Goal: Task Accomplishment & Management: Manage account settings

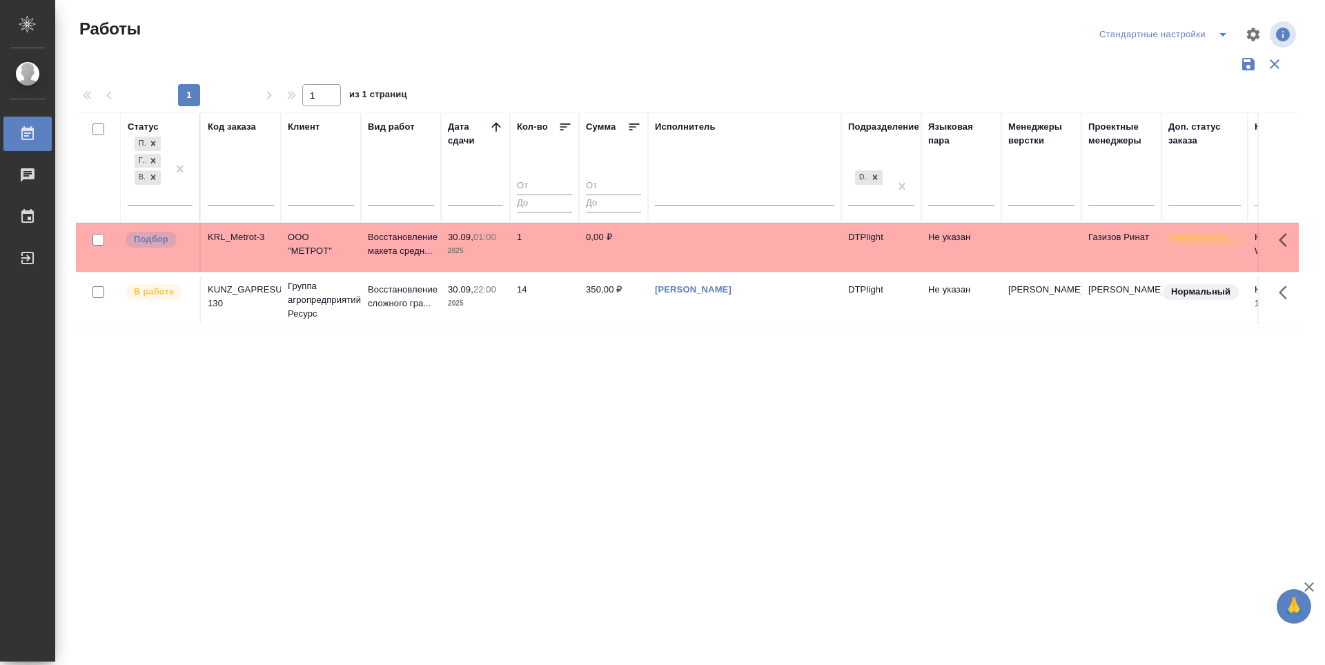
click at [687, 410] on div "Статус Подбор Готов к работе В работе Код заказа Клиент Вид работ Дата сдачи Ко…" at bounding box center [687, 360] width 1223 height 497
click at [168, 235] on p "Подбор" at bounding box center [151, 240] width 35 height 14
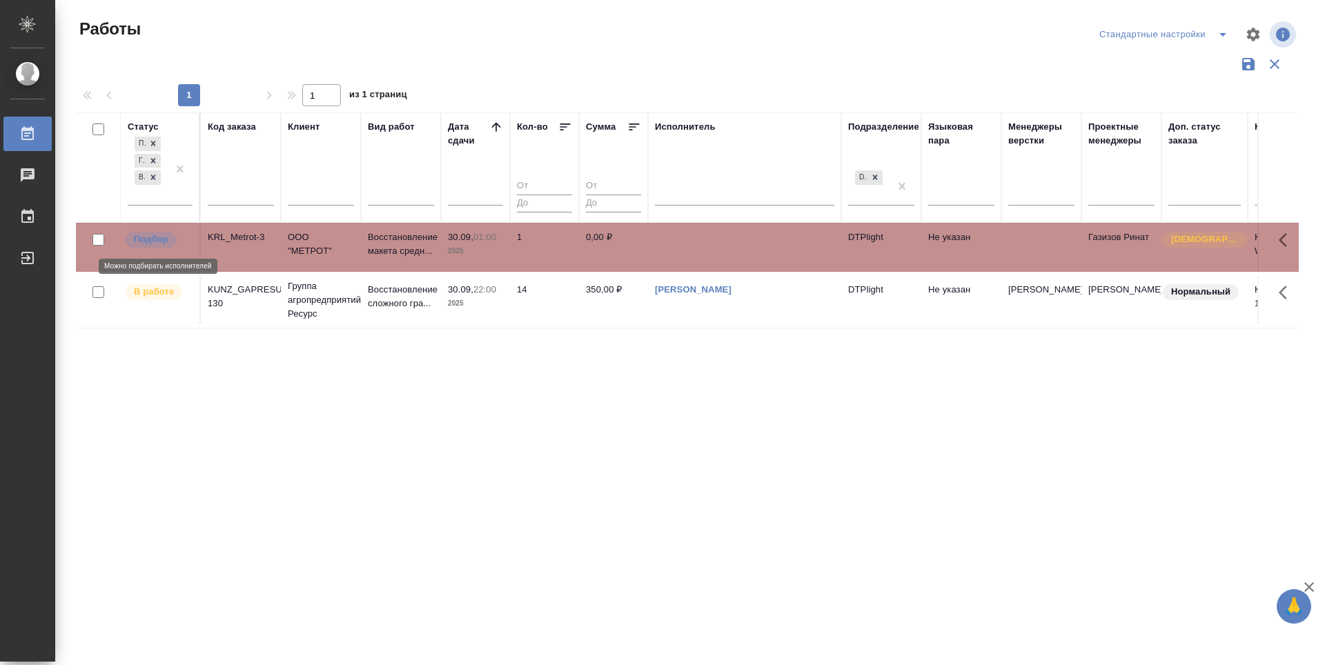
click at [168, 235] on p "Подбор" at bounding box center [151, 240] width 35 height 14
click at [769, 480] on div "Статус Подбор Готов к работе В работе Код заказа Клиент Вид работ Дата сдачи Ко…" at bounding box center [687, 360] width 1223 height 497
click at [604, 469] on div "Статус Подбор Готов к работе В работе Код заказа Клиент Вид работ Дата сдачи Ко…" at bounding box center [687, 360] width 1223 height 497
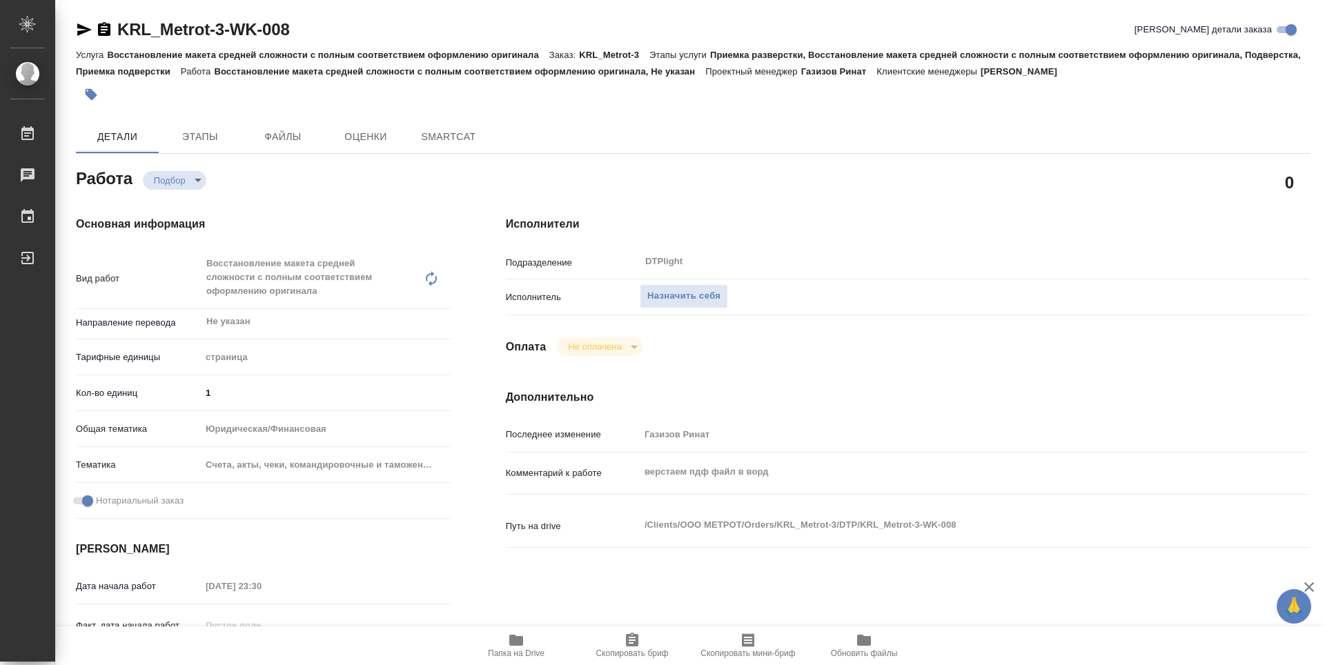
type textarea "x"
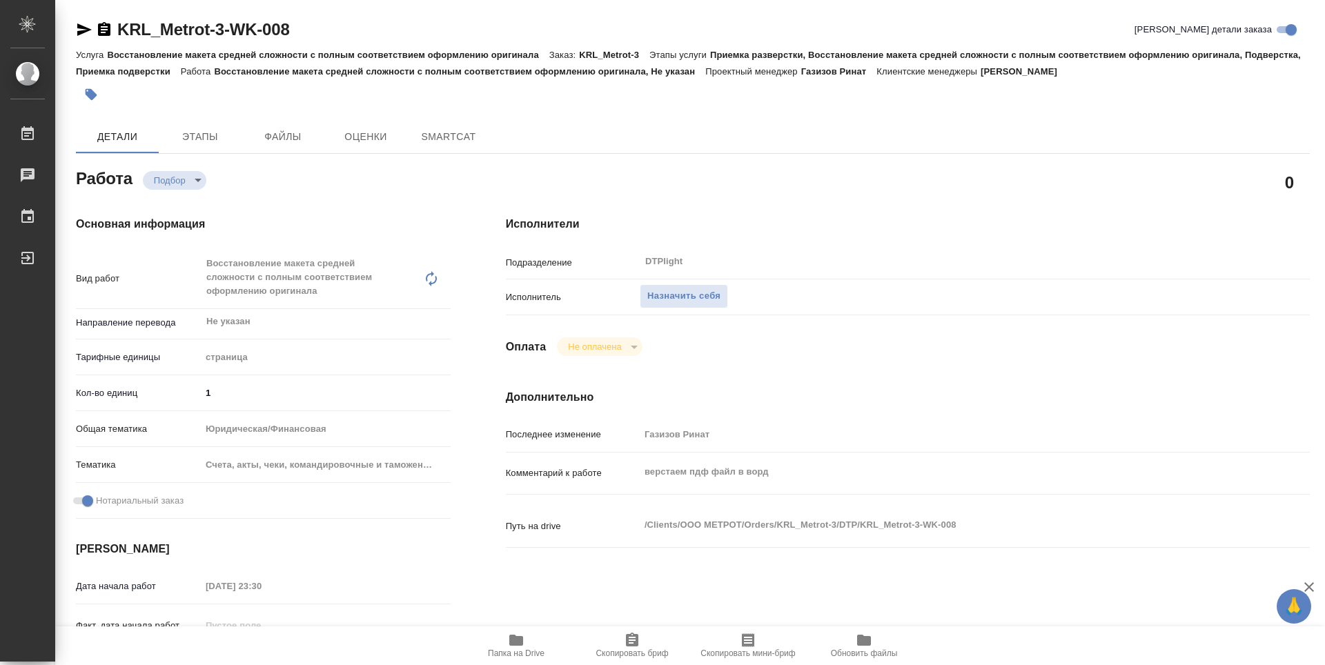
type textarea "x"
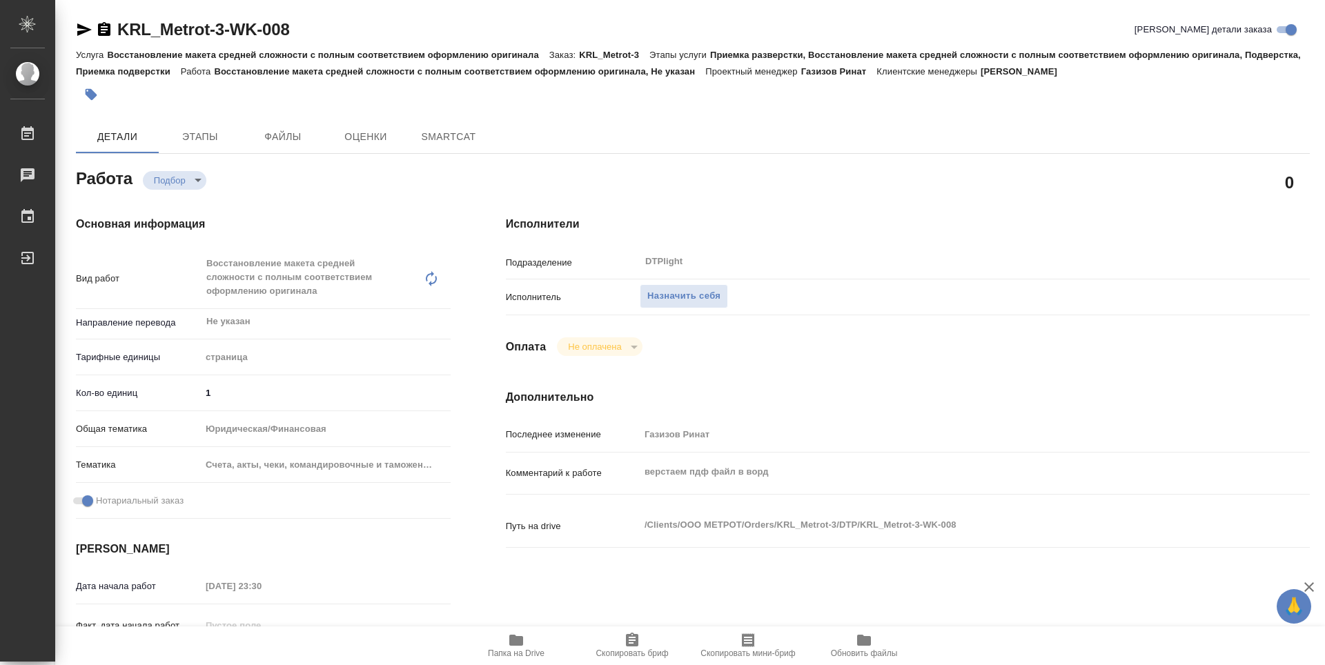
type textarea "x"
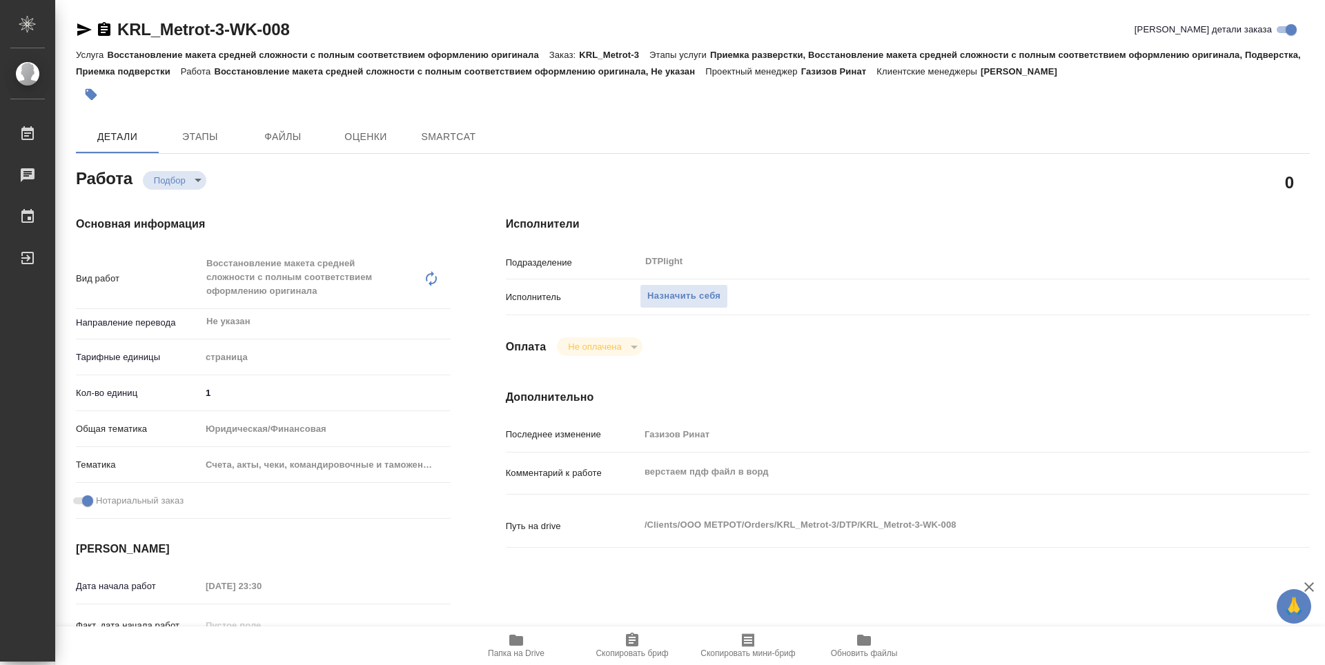
type textarea "x"
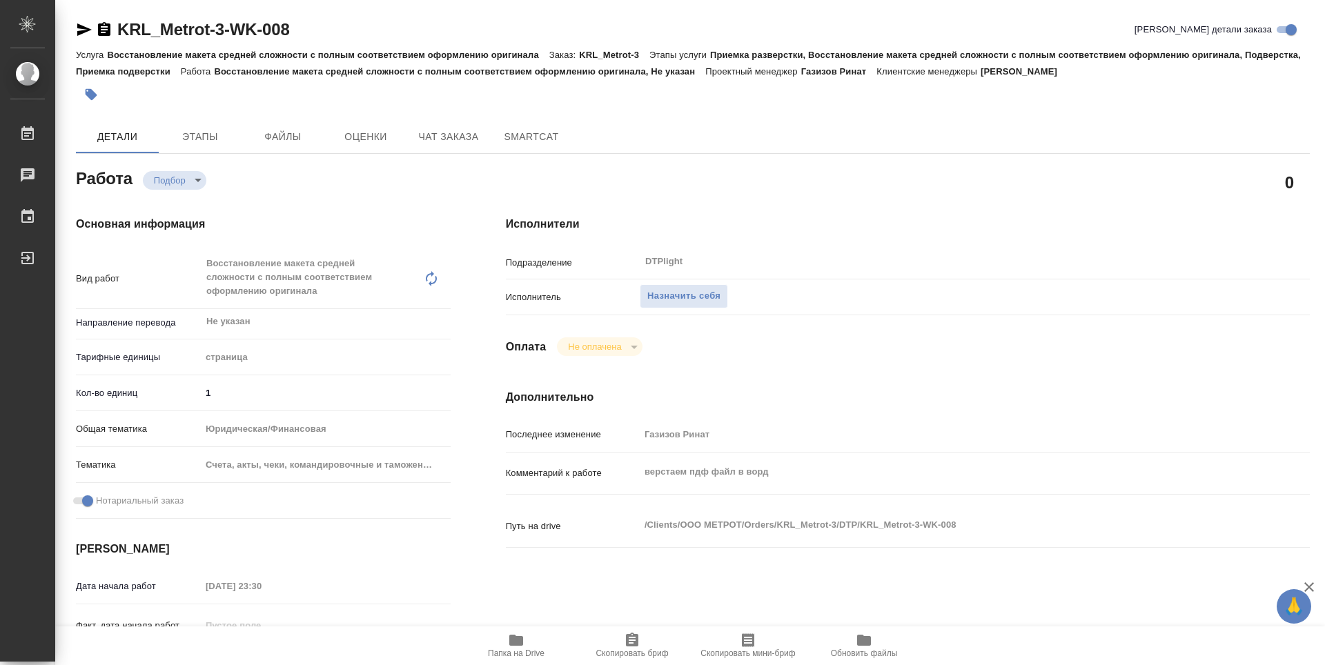
type textarea "x"
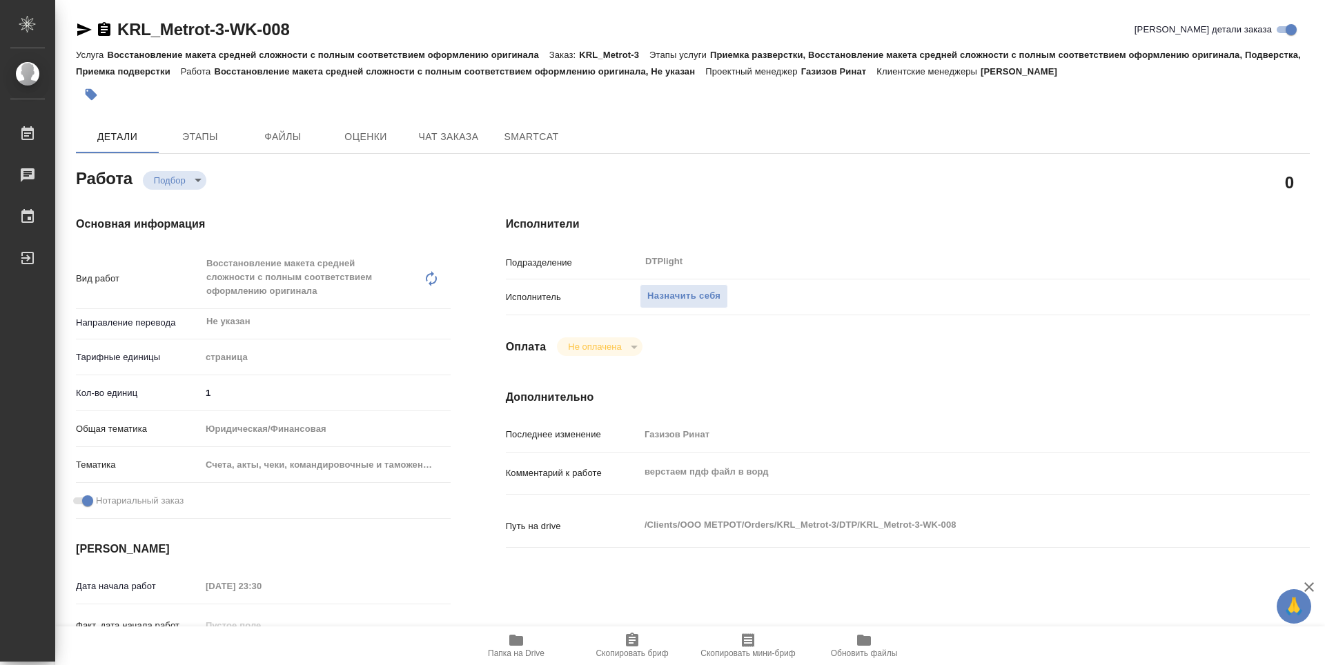
type textarea "x"
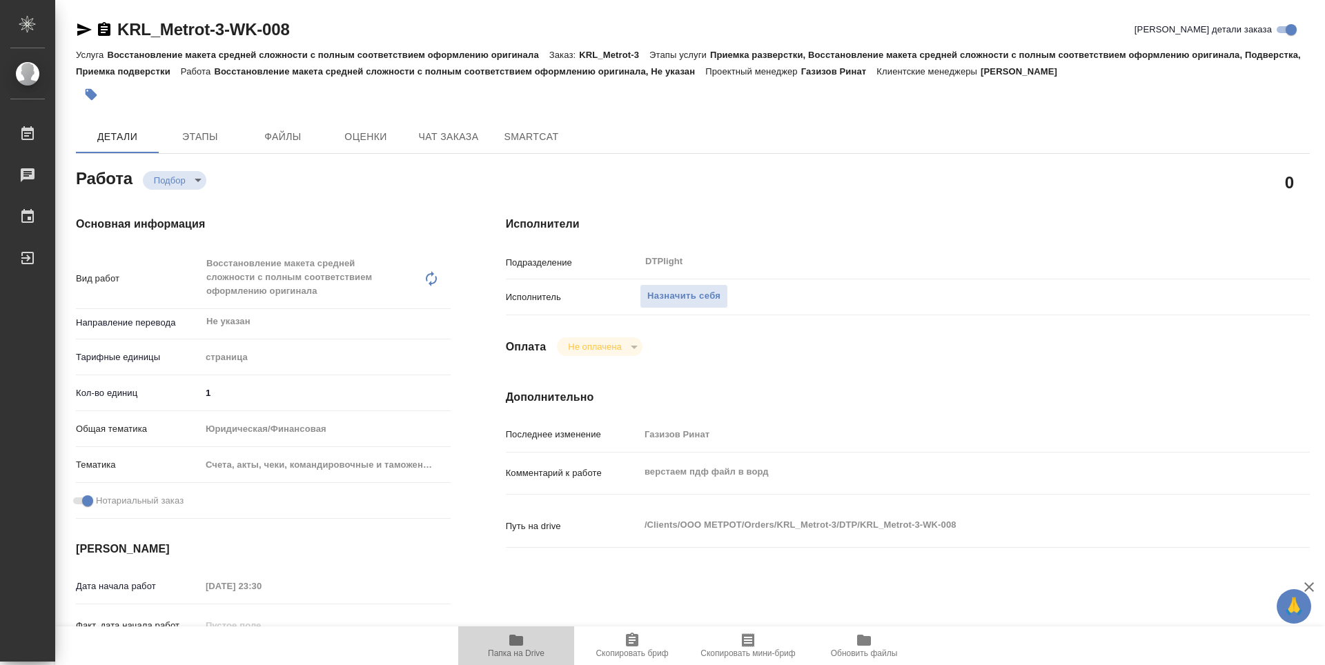
click at [522, 640] on icon "button" at bounding box center [516, 640] width 14 height 11
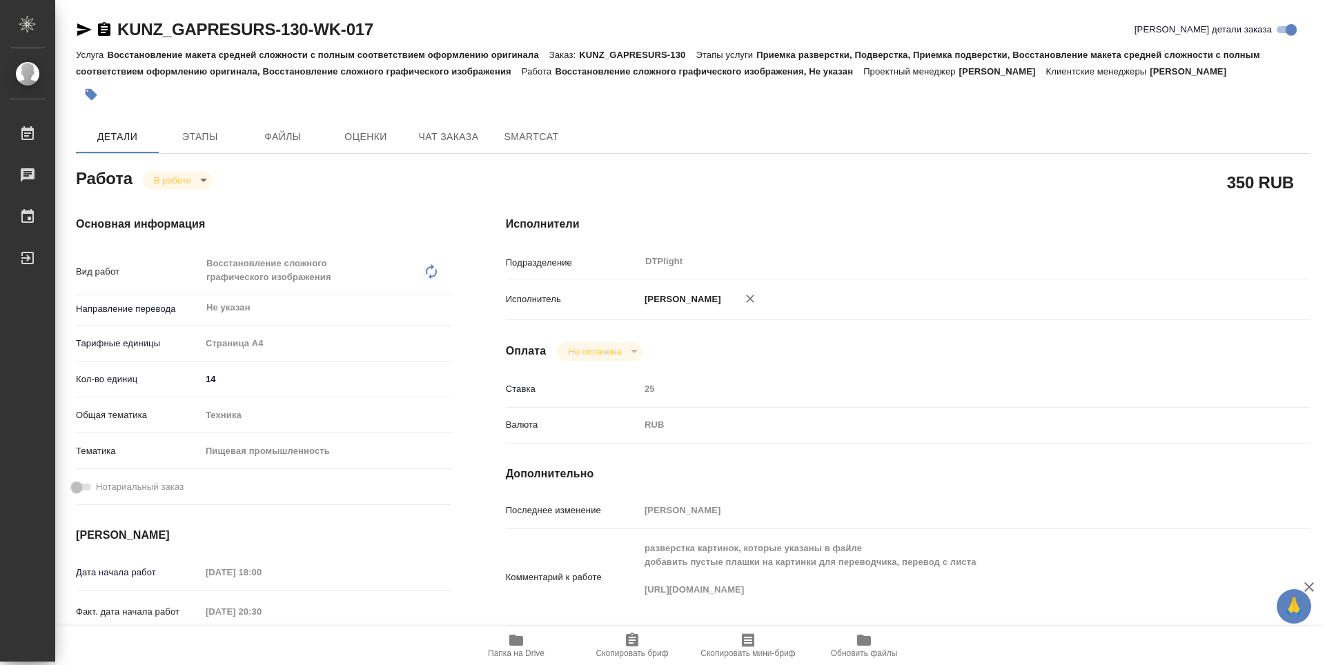
click at [1286, 198] on div "Исполнители Подразделение DTPlight ​ Исполнитель [PERSON_NAME] Не оплачена notP…" at bounding box center [907, 489] width 859 height 603
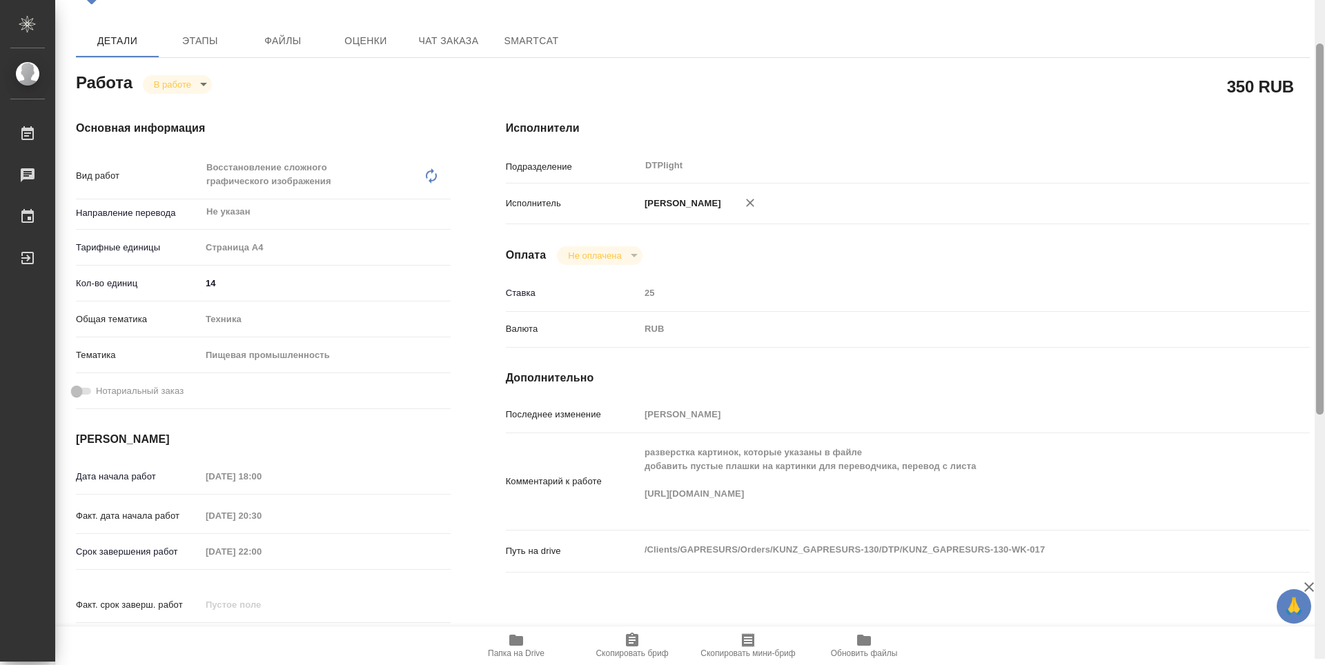
scroll to position [69, 0]
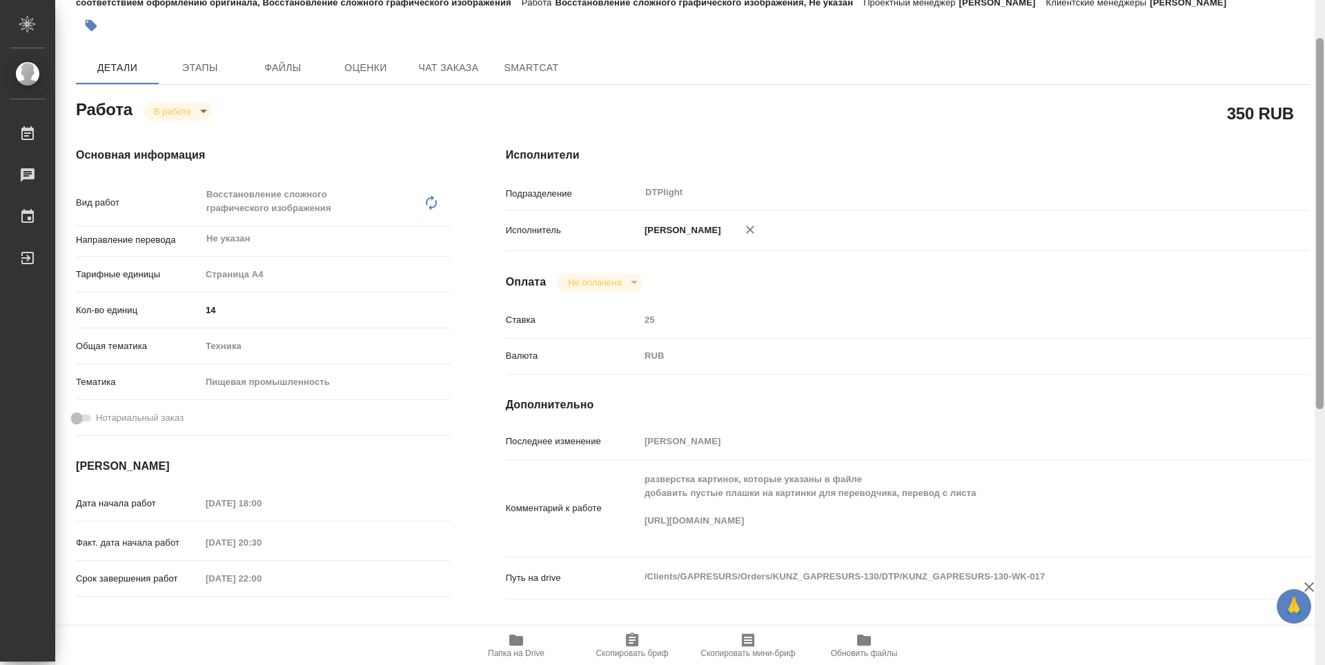
click at [1324, 232] on div at bounding box center [1320, 332] width 10 height 665
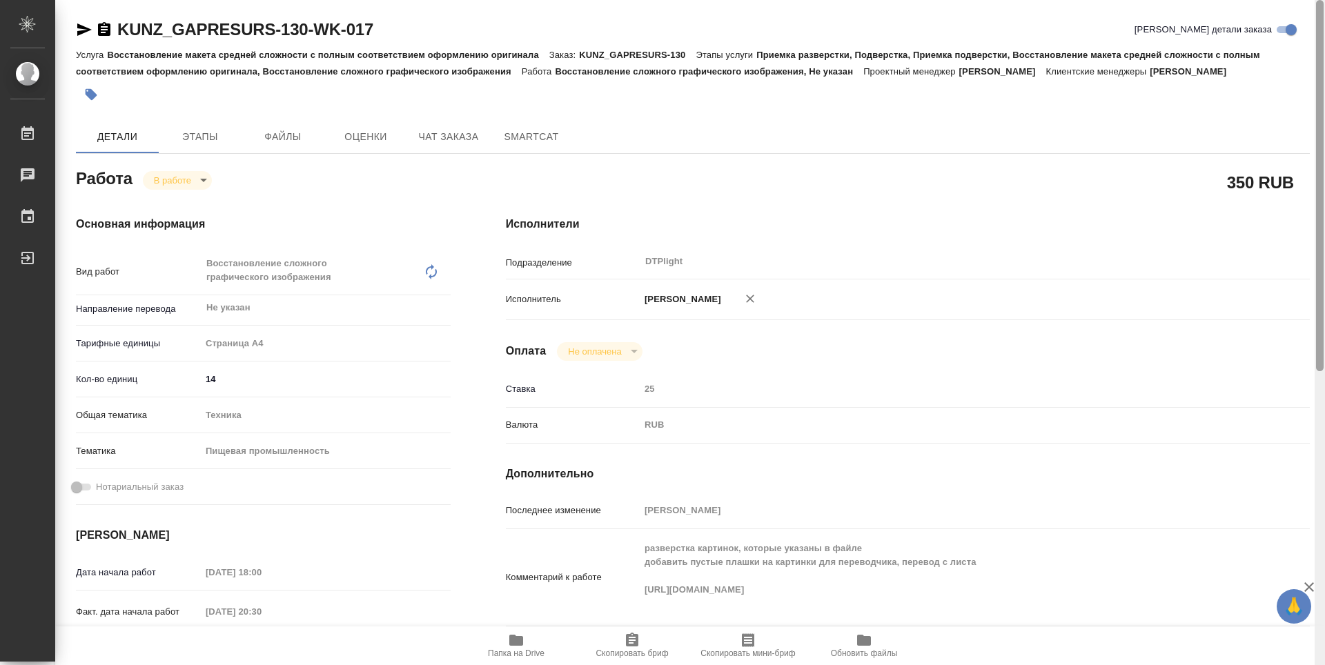
drag, startPoint x: 1319, startPoint y: 308, endPoint x: 1121, endPoint y: 213, distance: 219.4
click at [1319, 200] on div at bounding box center [1320, 185] width 8 height 371
click at [86, 33] on icon "button" at bounding box center [84, 29] width 17 height 17
click at [745, 347] on div "Оплата Не оплачена notPayed" at bounding box center [908, 351] width 804 height 19
click at [815, 222] on h4 "Исполнители" at bounding box center [908, 224] width 804 height 17
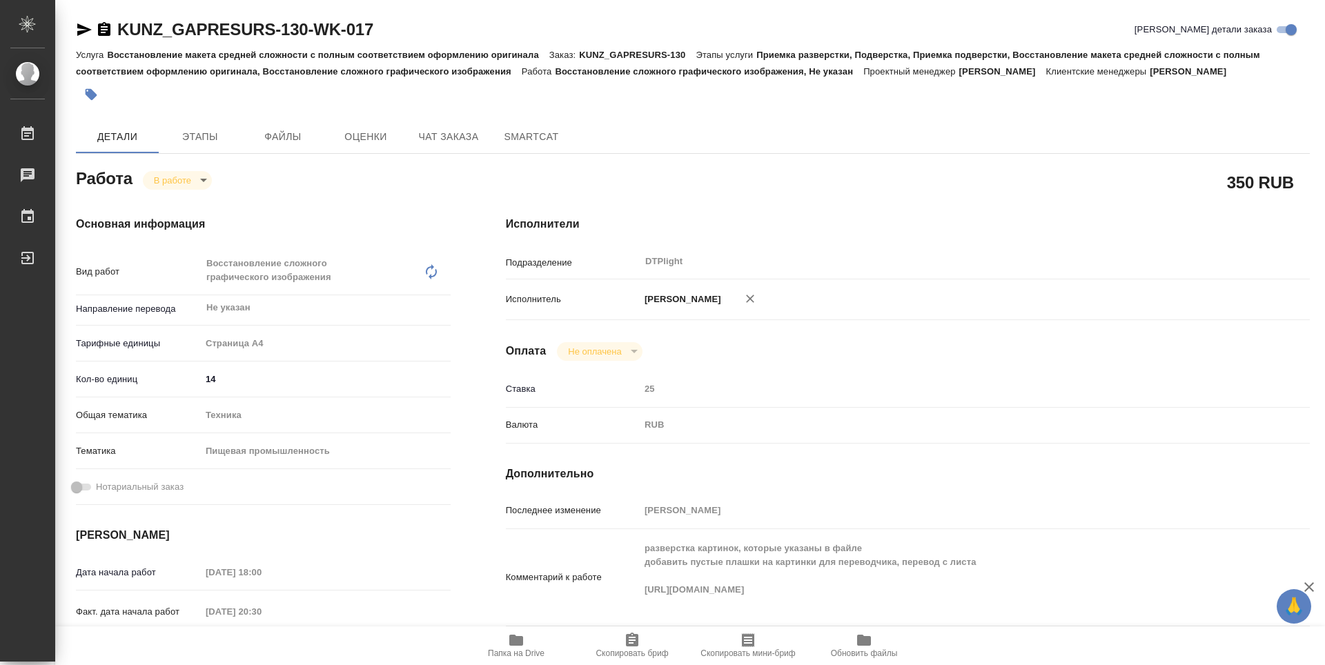
click at [816, 212] on div "Исполнители Подразделение DTPlight ​ Исполнитель [PERSON_NAME] Не оплачена notP…" at bounding box center [907, 489] width 859 height 603
